Goal: Transaction & Acquisition: Book appointment/travel/reservation

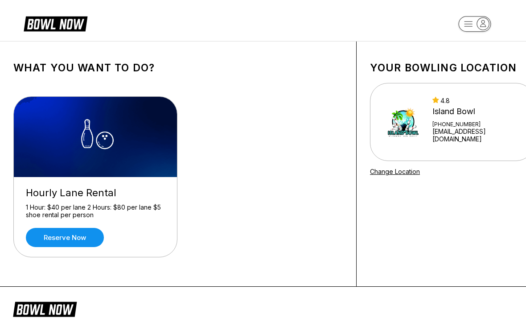
click at [76, 237] on link "Reserve now" at bounding box center [65, 237] width 78 height 19
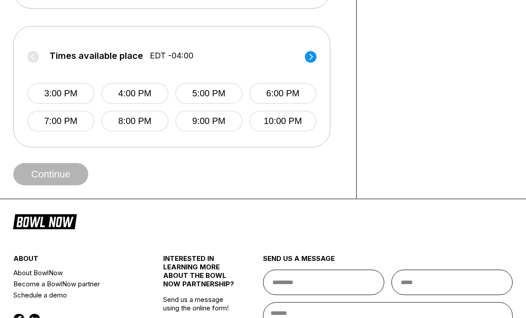
scroll to position [368, 0]
click at [66, 93] on button "3:00 PM" at bounding box center [60, 93] width 67 height 21
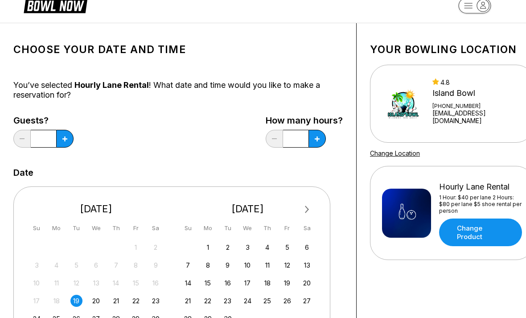
scroll to position [0, 0]
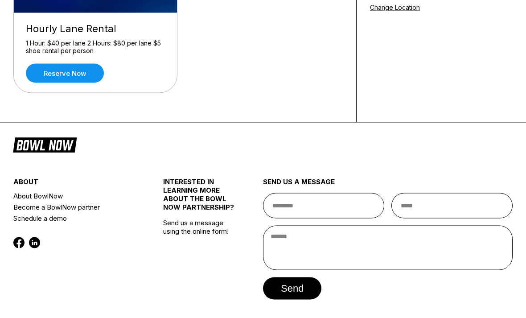
scroll to position [166, 0]
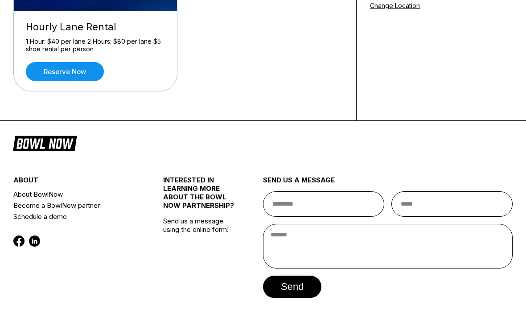
click at [77, 71] on link "Reserve now" at bounding box center [65, 71] width 78 height 19
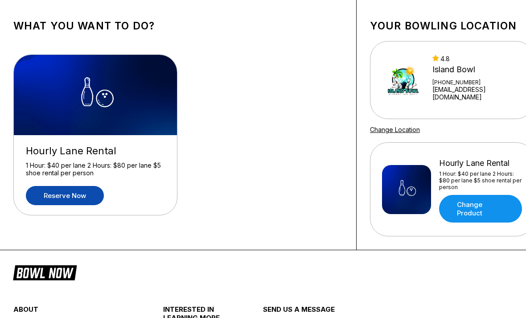
scroll to position [0, 0]
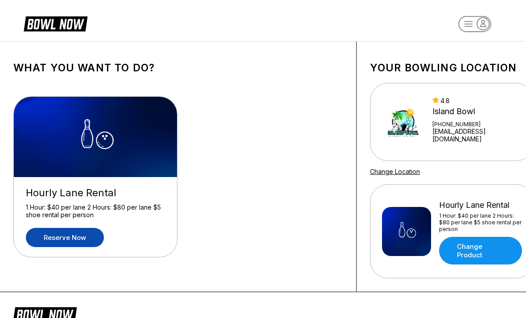
click at [467, 108] on div "[GEOGRAPHIC_DATA] [PHONE_NUMBER] [EMAIL_ADDRESS][DOMAIN_NAME]" at bounding box center [477, 122] width 90 height 50
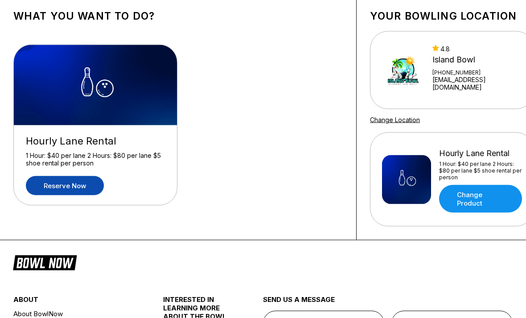
scroll to position [53, 0]
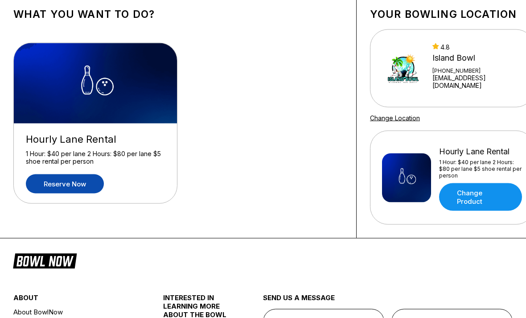
click at [70, 189] on link "Reserve now" at bounding box center [65, 183] width 78 height 19
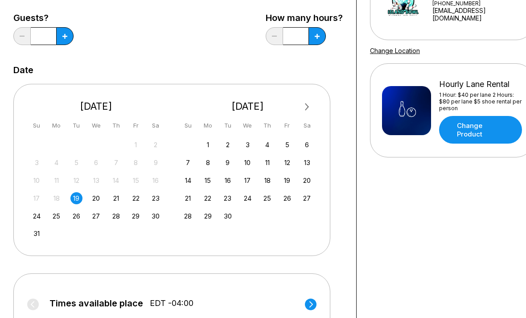
scroll to position [123, 0]
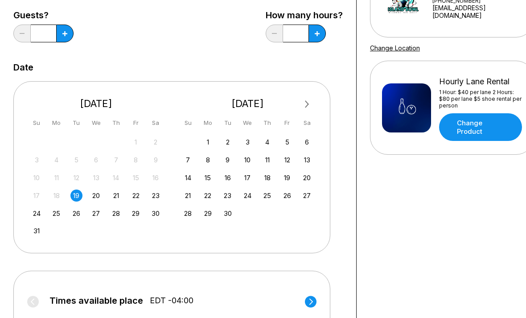
click at [74, 36] on button at bounding box center [64, 34] width 17 height 18
type input "*"
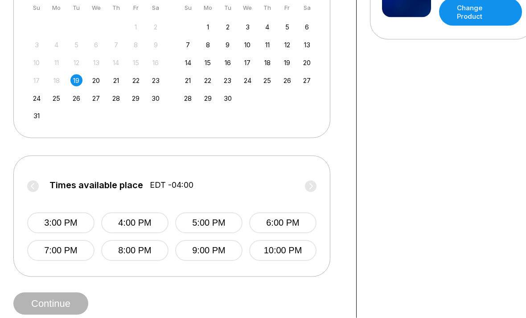
scroll to position [237, 0]
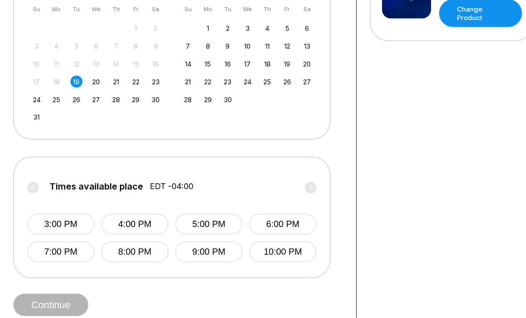
click at [524, 46] on div "Your bowling location [GEOGRAPHIC_DATA] [PHONE_NUMBER] [EMAIL_ADDRESS][DOMAIN_N…" at bounding box center [452, 66] width 191 height 525
click at [524, 45] on div "Your bowling location [GEOGRAPHIC_DATA] [PHONE_NUMBER] [EMAIL_ADDRESS][DOMAIN_N…" at bounding box center [452, 66] width 191 height 525
click at [523, 110] on div "Your bowling location [GEOGRAPHIC_DATA] [PHONE_NUMBER] [EMAIL_ADDRESS][DOMAIN_N…" at bounding box center [452, 66] width 191 height 525
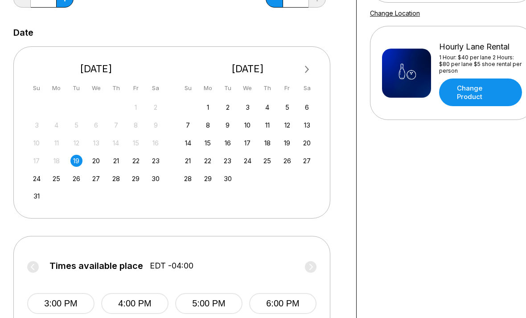
scroll to position [0, 0]
